Goal: Transaction & Acquisition: Download file/media

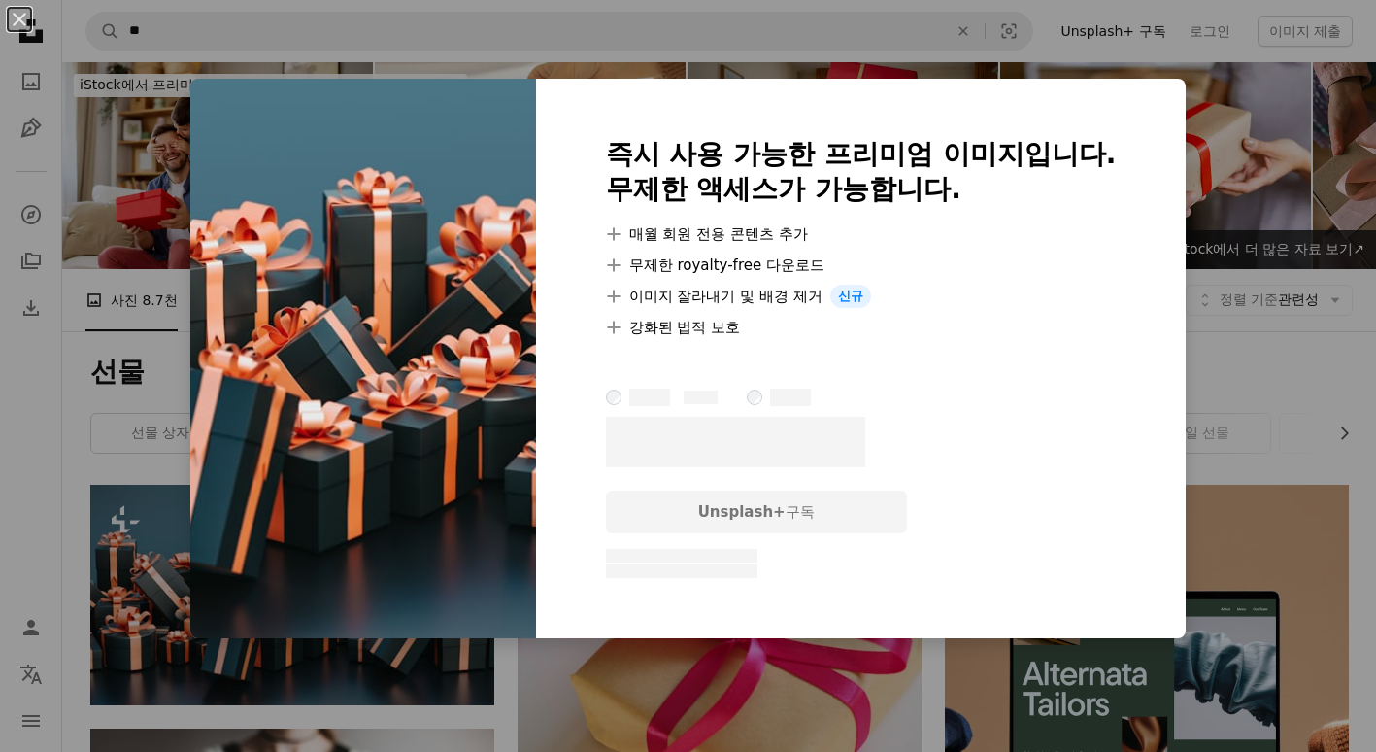
scroll to position [291, 0]
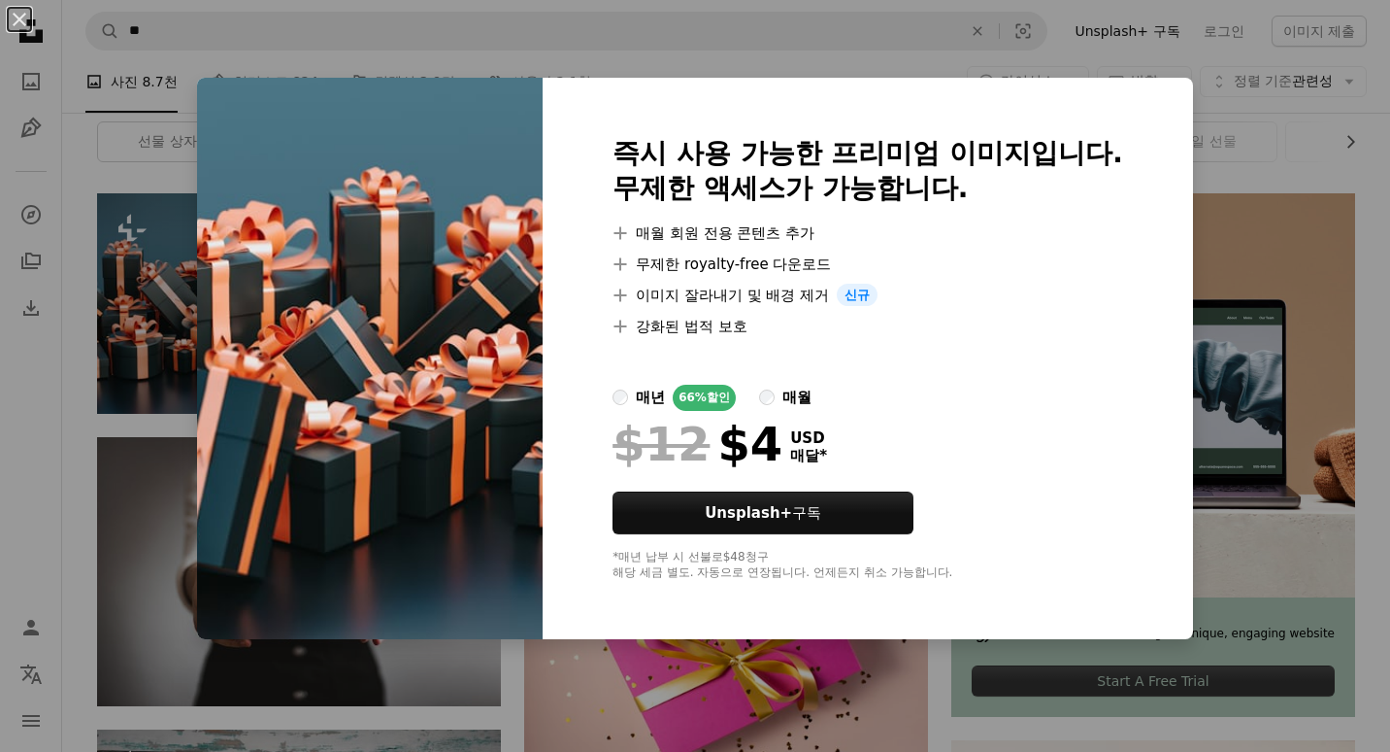
click at [1350, 336] on div "An X shape 즉시 사용 가능한 프리미엄 이미지입니다. 무제한 액세스가 가능합니다. A plus sign 매월 회원 전용 콘텐츠 추가 A…" at bounding box center [695, 376] width 1390 height 752
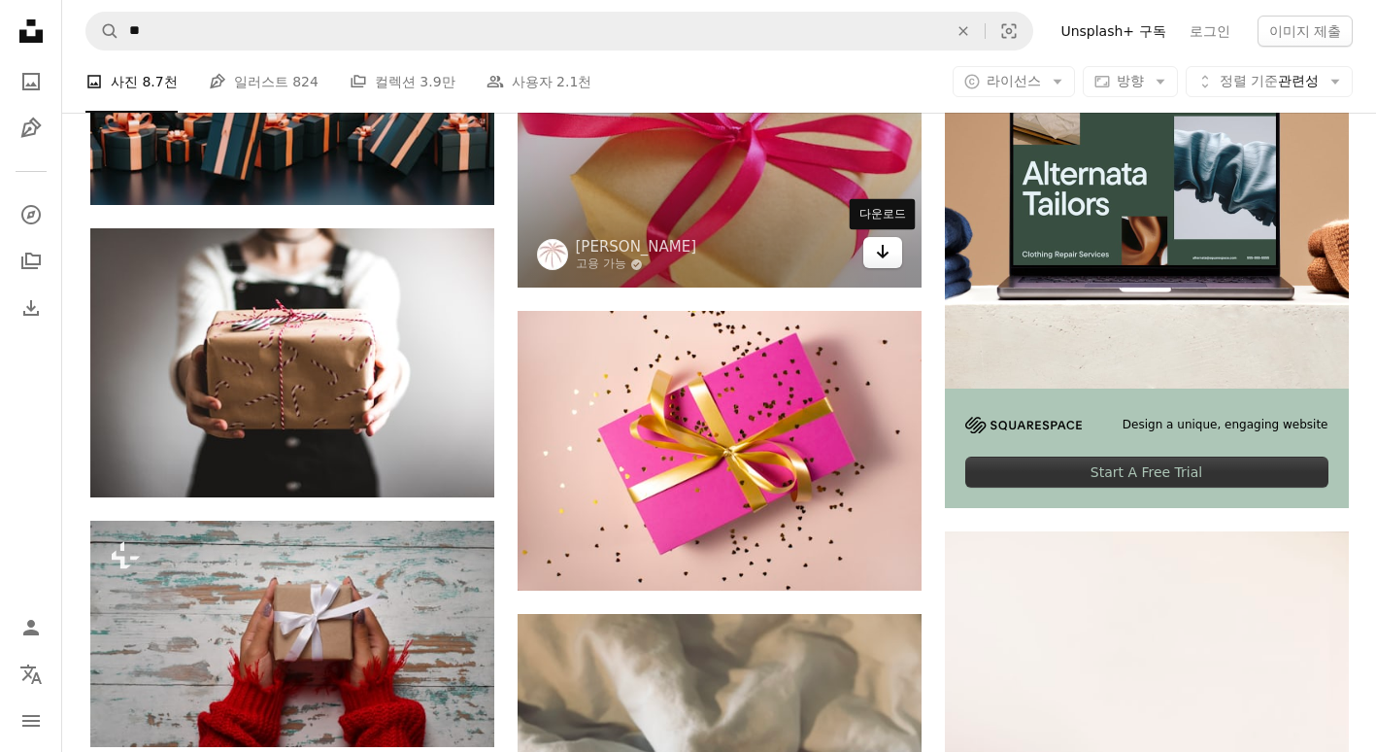
scroll to position [680, 0]
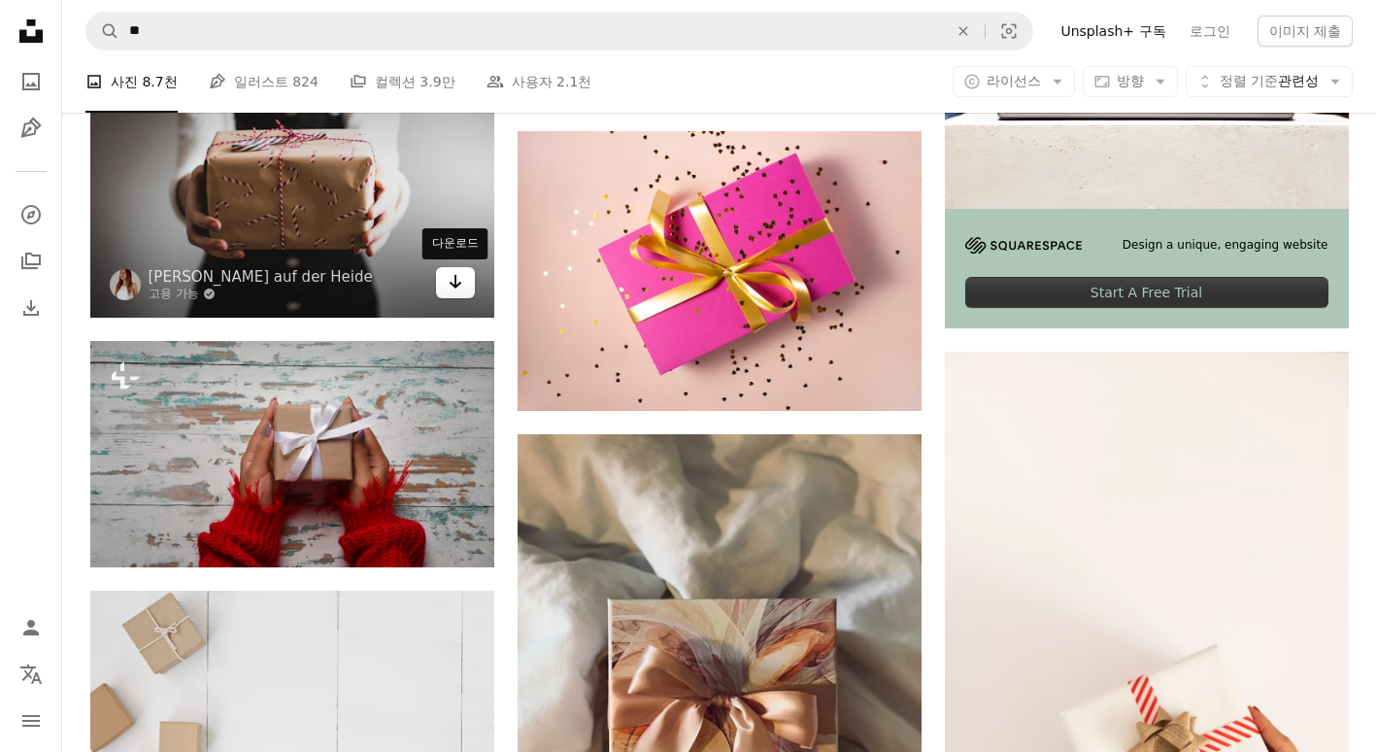
click at [466, 285] on link "Arrow pointing down" at bounding box center [455, 282] width 39 height 31
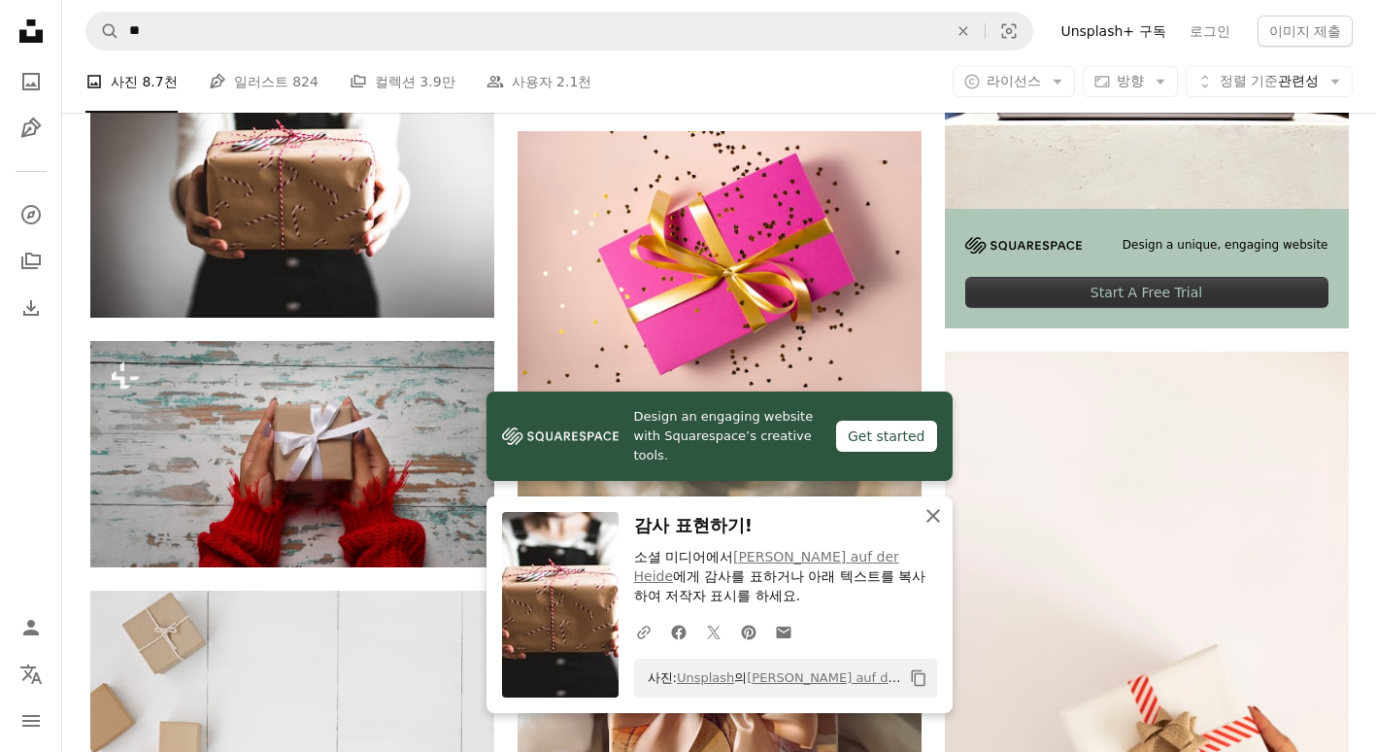
click at [928, 512] on icon "button" at bounding box center [933, 516] width 14 height 14
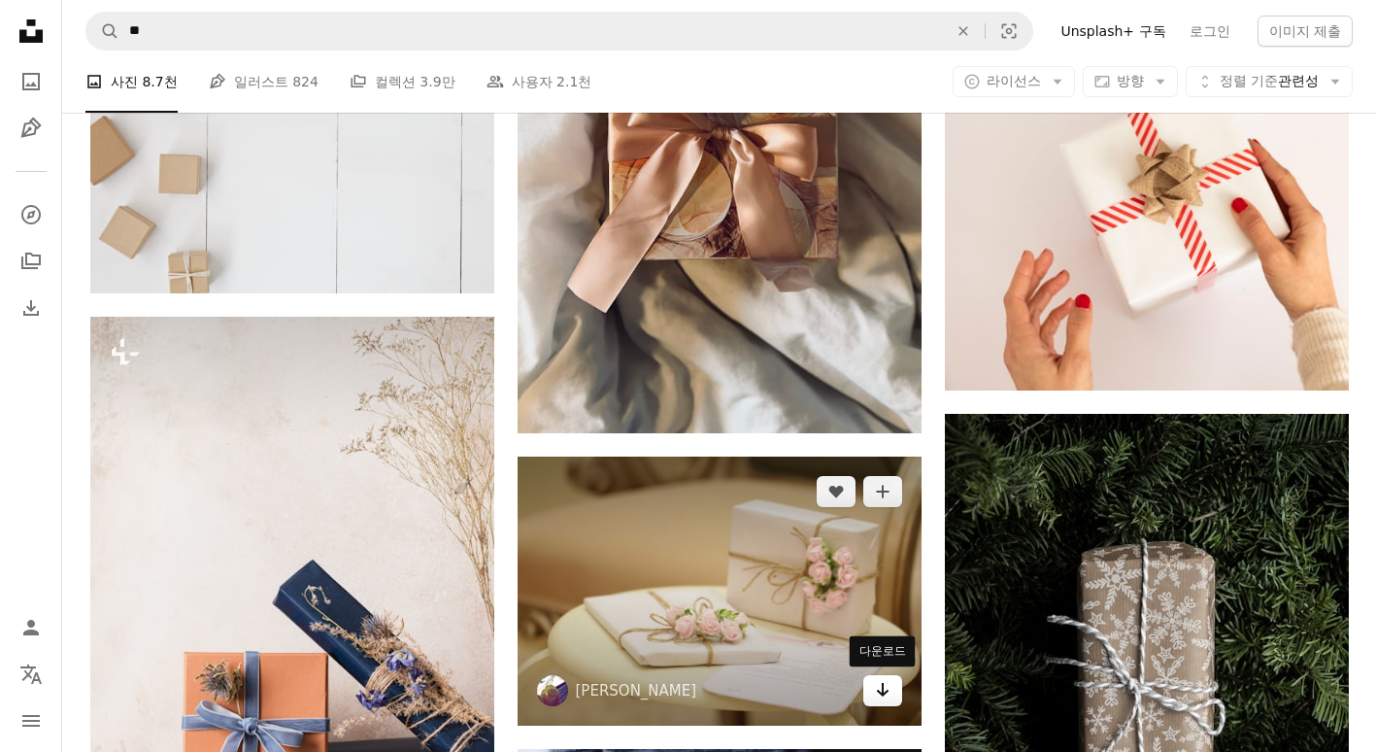
scroll to position [1068, 0]
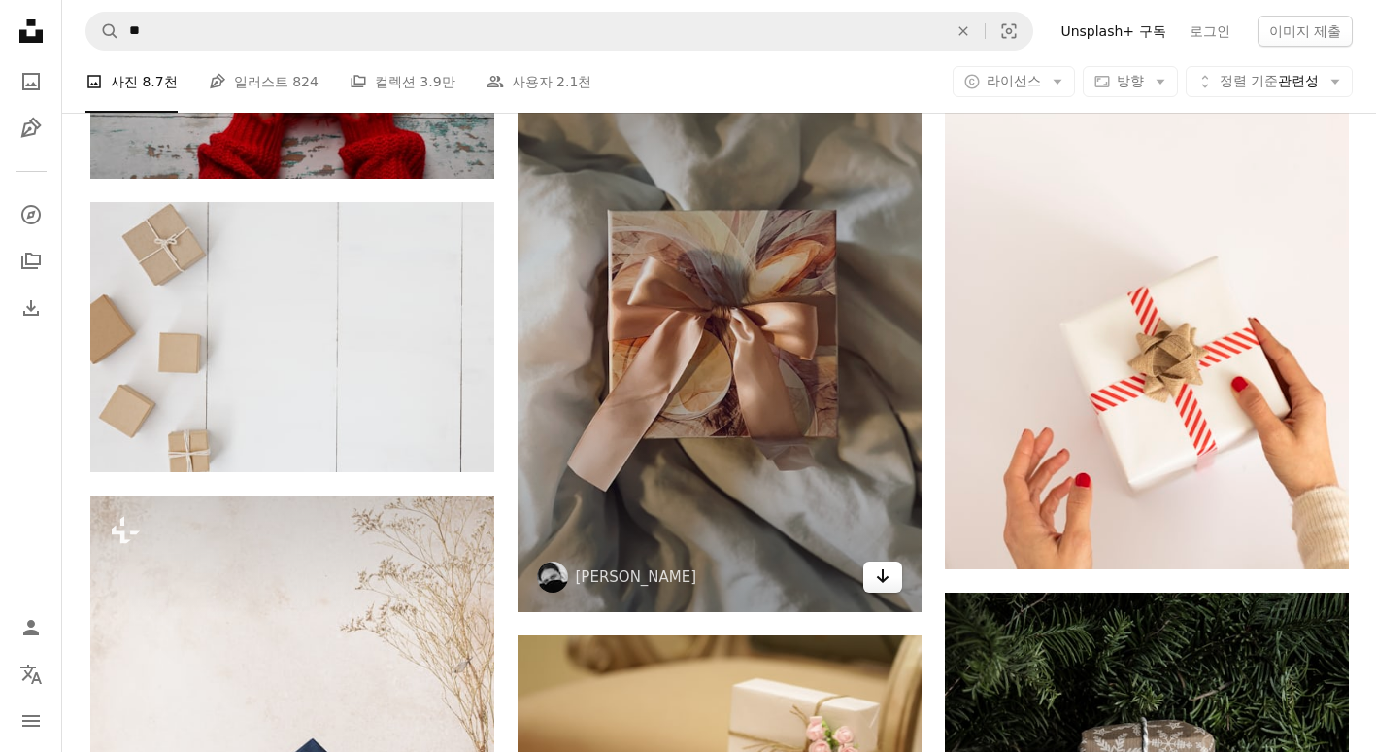
click at [886, 566] on icon "Arrow pointing down" at bounding box center [883, 575] width 16 height 23
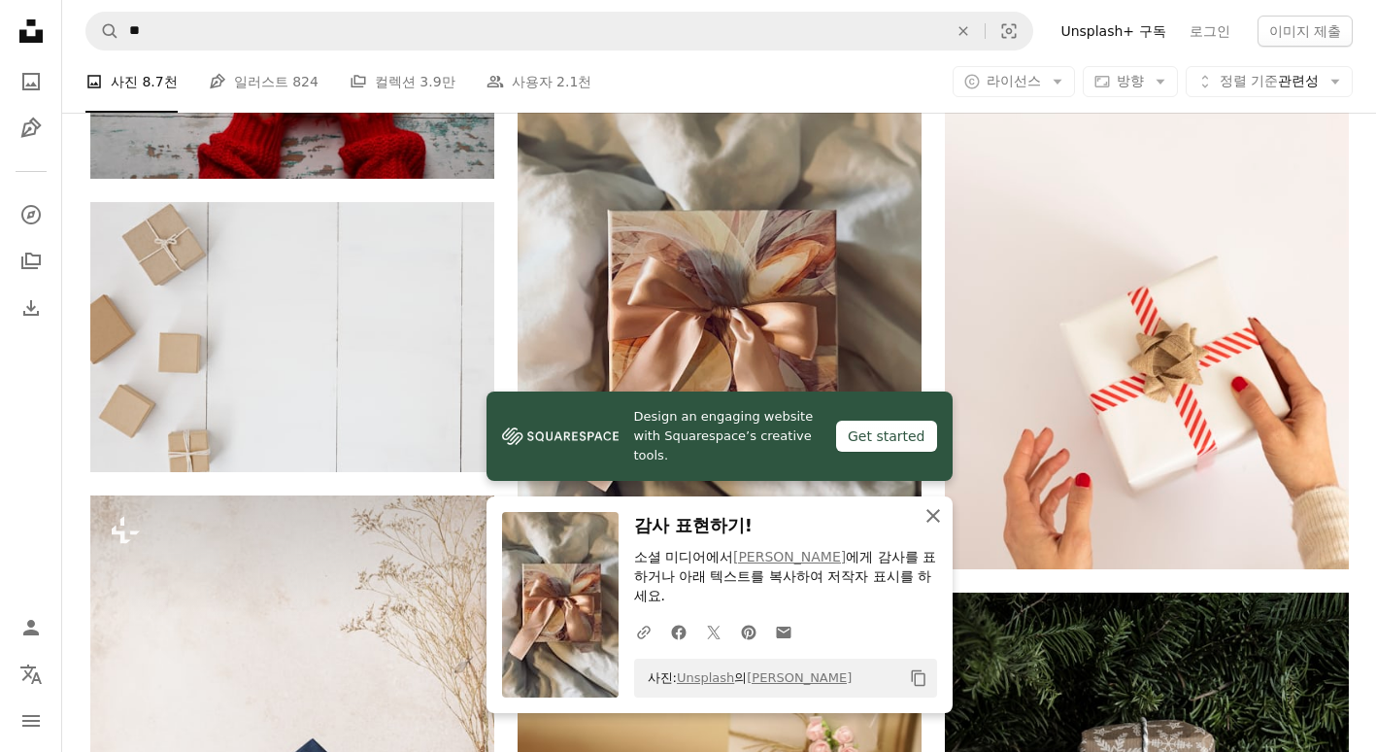
click at [934, 527] on icon "An X shape" at bounding box center [932, 515] width 23 height 23
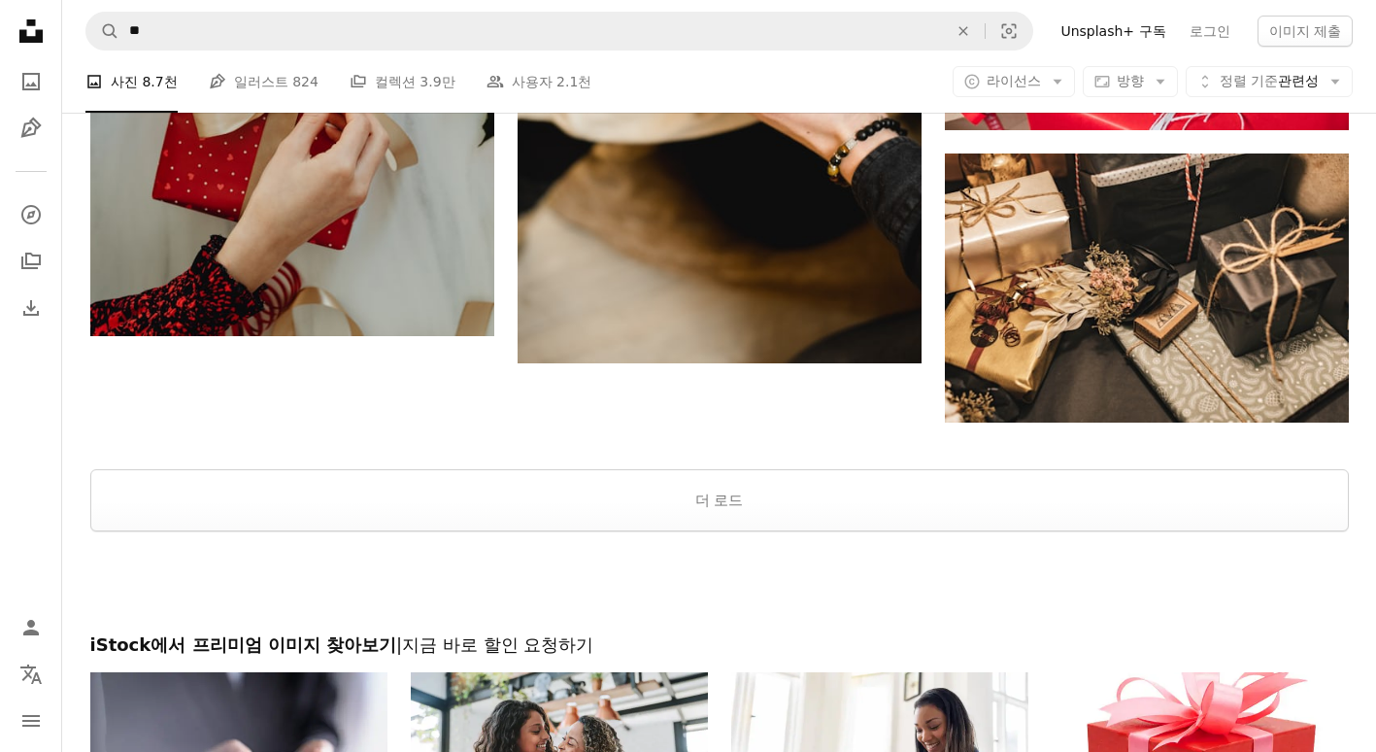
scroll to position [3010, 0]
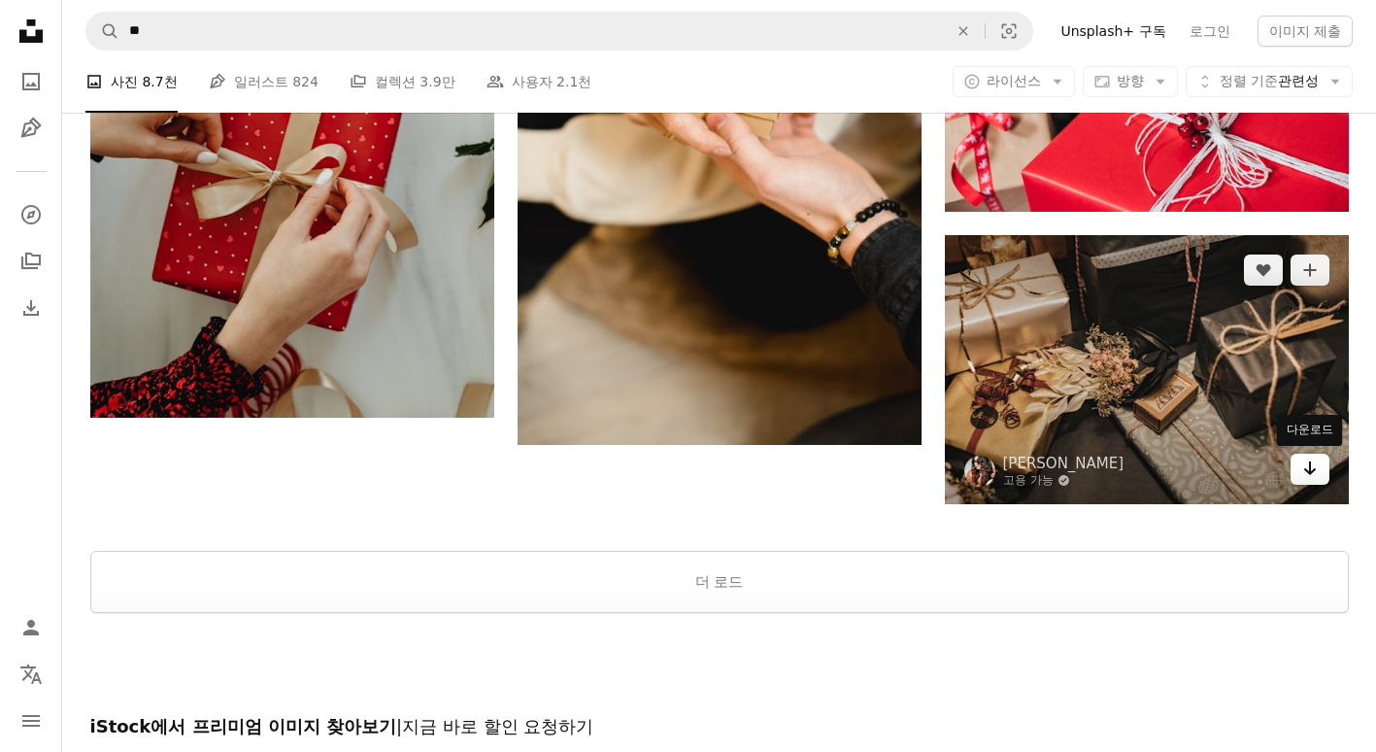
click at [1304, 467] on icon "Arrow pointing down" at bounding box center [1310, 467] width 16 height 23
